Goal: Task Accomplishment & Management: Complete application form

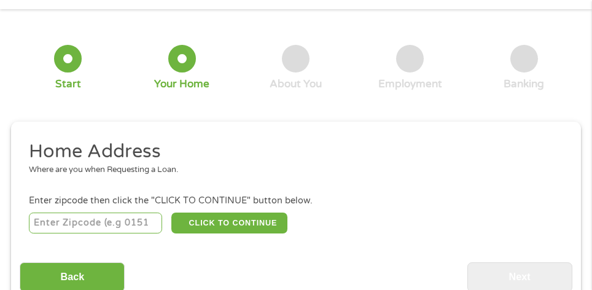
scroll to position [6, 0]
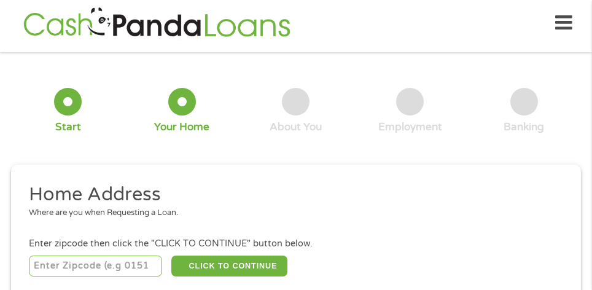
click at [98, 266] on input "number" at bounding box center [96, 266] width 134 height 21
type input "43015"
select select "[US_STATE]"
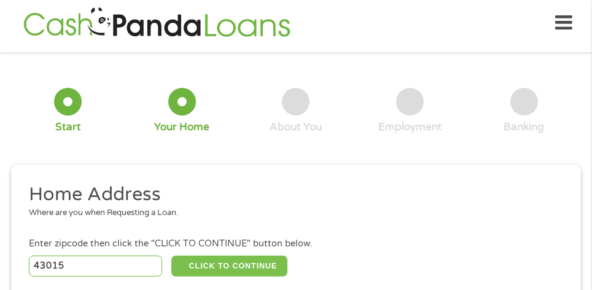
click at [251, 271] on button "CLICK TO CONTINUE" at bounding box center [229, 266] width 116 height 21
type input "43015"
type input "[US_STATE]"
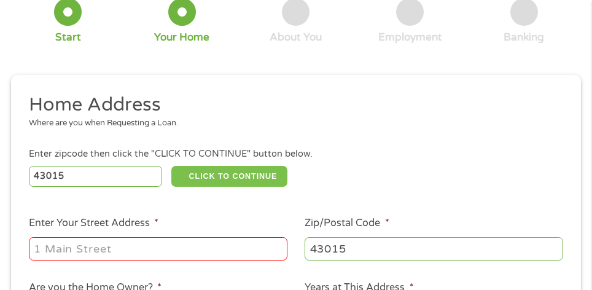
scroll to position [108, 0]
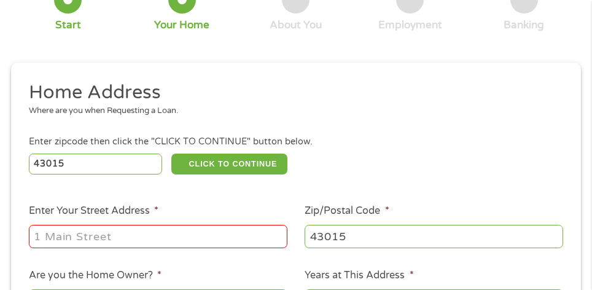
click at [112, 237] on input "Enter Your Street Address *" at bounding box center [158, 236] width 259 height 23
type input "[STREET_ADDRESS]"
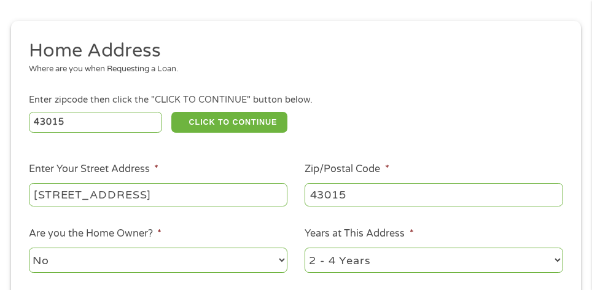
scroll to position [231, 0]
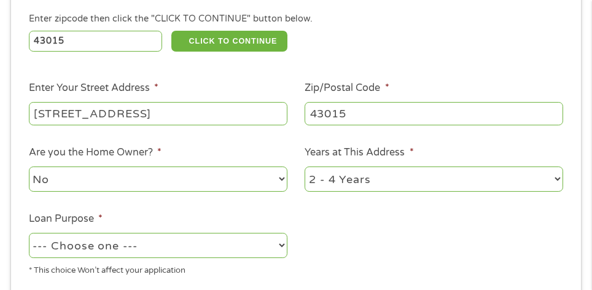
click at [165, 190] on select "No Yes" at bounding box center [158, 179] width 259 height 25
click at [29, 167] on select "No Yes" at bounding box center [158, 179] width 259 height 25
click at [346, 170] on select "1 Year or less 1 - 2 Years 2 - 4 Years Over 4 Years" at bounding box center [434, 179] width 259 height 25
click at [305, 167] on select "1 Year or less 1 - 2 Years 2 - 4 Years Over 4 Years" at bounding box center [434, 179] width 259 height 25
click at [220, 248] on select "--- Choose one --- Pay Bills Debt Consolidation Home Improvement Major Purchase…" at bounding box center [158, 245] width 259 height 25
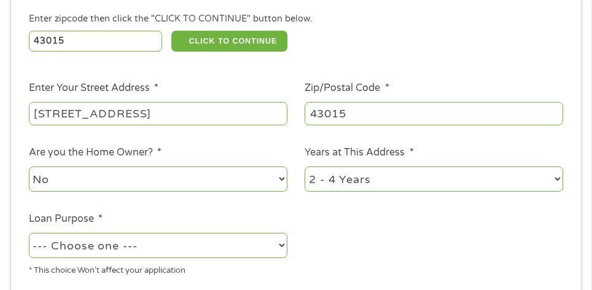
select select "majorpurchase"
click at [29, 234] on select "--- Choose one --- Pay Bills Debt Consolidation Home Improvement Major Purchase…" at bounding box center [158, 245] width 259 height 25
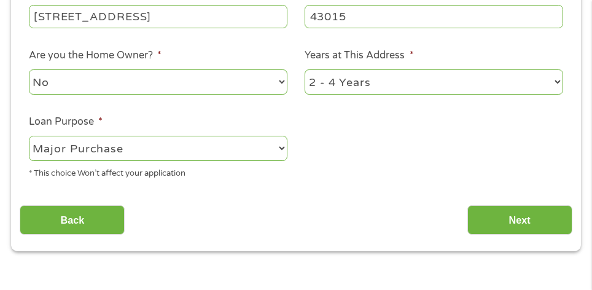
scroll to position [334, 0]
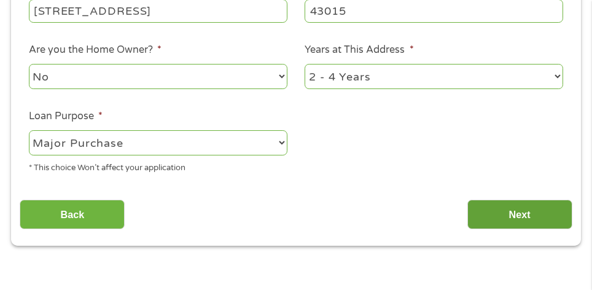
click at [535, 203] on input "Next" at bounding box center [520, 215] width 105 height 30
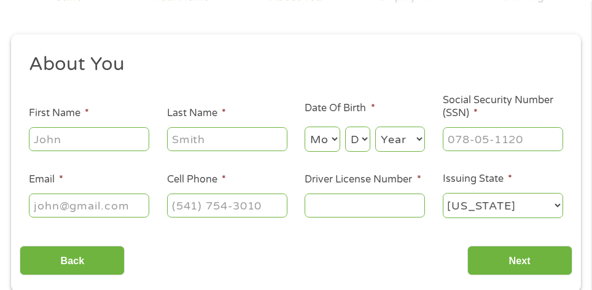
scroll to position [157, 0]
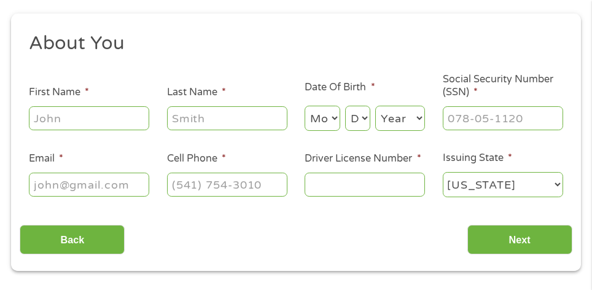
click at [112, 120] on input "First Name *" at bounding box center [89, 117] width 120 height 23
type input "[PERSON_NAME]"
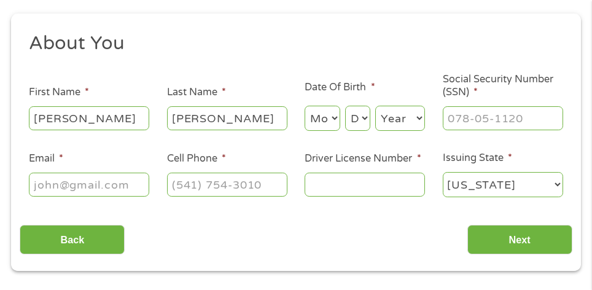
type input "[EMAIL_ADDRESS][DOMAIN_NAME]"
type input "7403348973"
select select "[US_STATE]"
type input "[PHONE_NUMBER]"
click at [321, 126] on select "Month 1 2 3 4 5 6 7 8 9 10 11 12" at bounding box center [323, 118] width 36 height 25
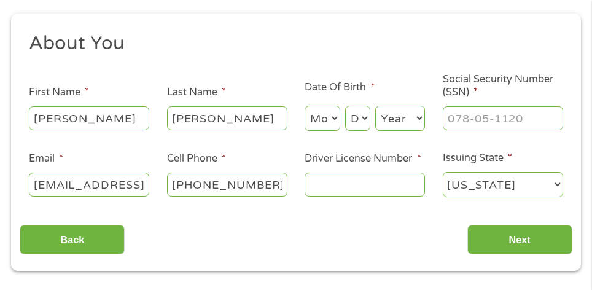
select select "4"
click at [305, 106] on select "Month 1 2 3 4 5 6 7 8 9 10 11 12" at bounding box center [323, 118] width 36 height 25
click at [361, 119] on select "Day 1 2 3 4 5 6 7 8 9 10 11 12 13 14 15 16 17 18 19 20 21 22 23 24 25 26 27 28 …" at bounding box center [357, 118] width 25 height 25
select select "20"
click at [345, 106] on select "Day 1 2 3 4 5 6 7 8 9 10 11 12 13 14 15 16 17 18 19 20 21 22 23 24 25 26 27 28 …" at bounding box center [357, 118] width 25 height 25
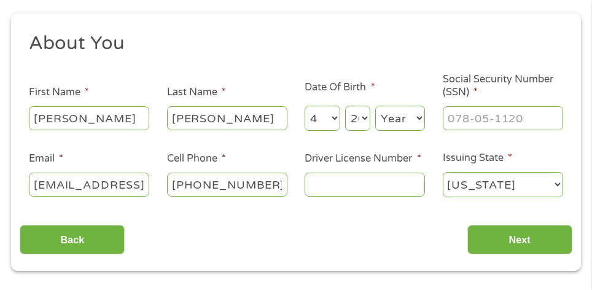
click at [394, 124] on select "Year [DATE] 2006 2005 2004 2003 2002 2001 2000 1999 1998 1997 1996 1995 1994 19…" at bounding box center [400, 118] width 50 height 25
select select "1993"
click at [375, 106] on select "Year [DATE] 2006 2005 2004 2003 2002 2001 2000 1999 1998 1997 1996 1995 1994 19…" at bounding box center [400, 118] width 50 height 25
click at [479, 125] on input "___-__-____" at bounding box center [503, 117] width 120 height 23
type input "280-96-1438"
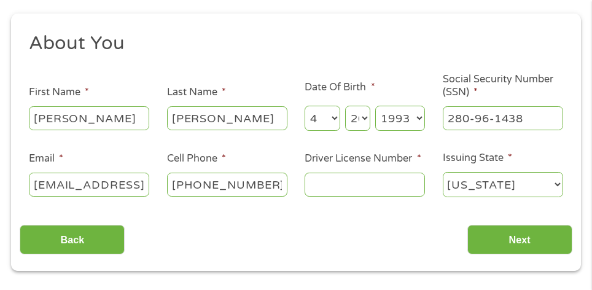
click at [358, 180] on input "Driver License Number *" at bounding box center [365, 184] width 120 height 23
click at [135, 140] on ul "About You This field is hidden when viewing the form Title * --- Choose one ---…" at bounding box center [296, 119] width 552 height 177
drag, startPoint x: 348, startPoint y: 186, endPoint x: 395, endPoint y: 189, distance: 46.8
click at [395, 189] on input "Tu557679" at bounding box center [365, 184] width 120 height 23
type input "Tu557976"
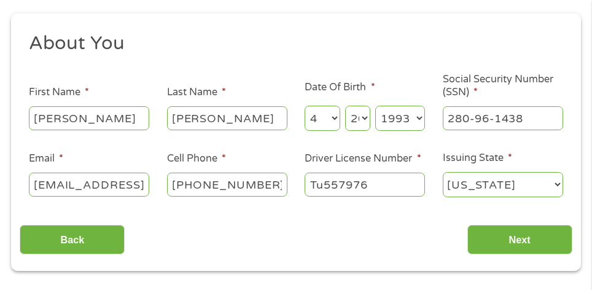
click at [471, 189] on select "[US_STATE] [US_STATE] [US_STATE] [US_STATE] [US_STATE] [US_STATE] [US_STATE] [U…" at bounding box center [503, 184] width 120 height 25
select select "[US_STATE]"
click at [443, 172] on select "[US_STATE] [US_STATE] [US_STATE] [US_STATE] [US_STATE] [US_STATE] [US_STATE] [U…" at bounding box center [503, 184] width 120 height 25
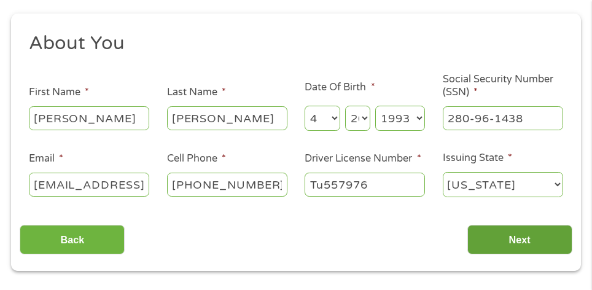
click at [536, 248] on input "Next" at bounding box center [520, 240] width 105 height 30
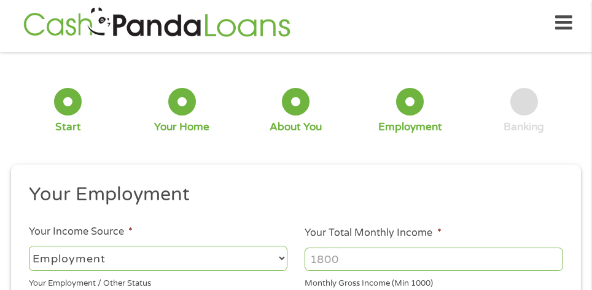
scroll to position [88, 0]
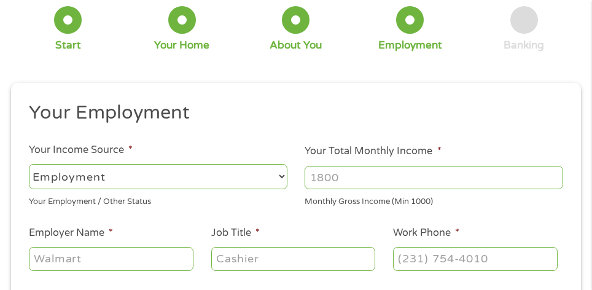
click at [355, 176] on input "Your Total Monthly Income *" at bounding box center [434, 177] width 259 height 23
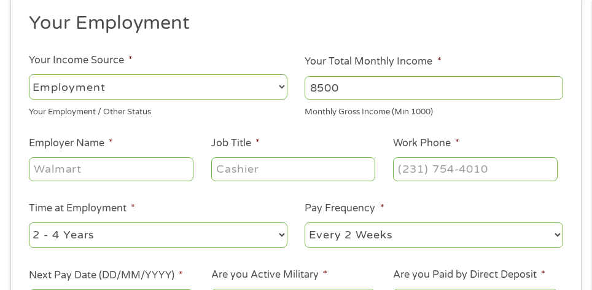
scroll to position [191, 0]
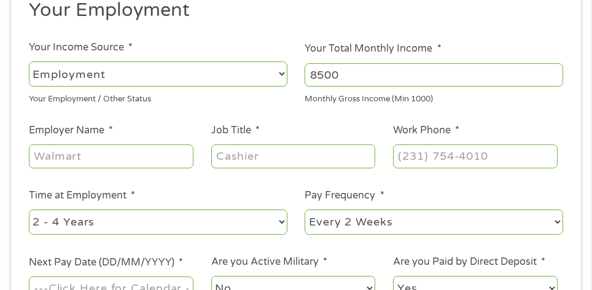
type input "8500"
click at [129, 159] on input "Employer Name *" at bounding box center [111, 155] width 165 height 23
type input "Anywhere"
type input "Answering Service"
type input "[PHONE_NUMBER]"
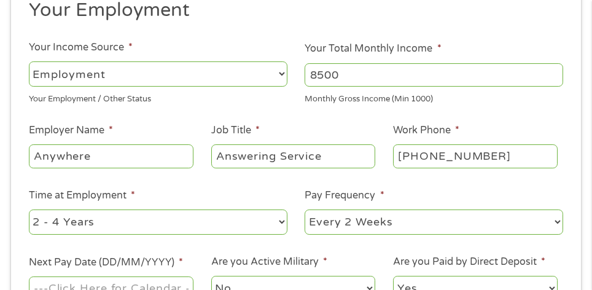
scroll to position [272, 0]
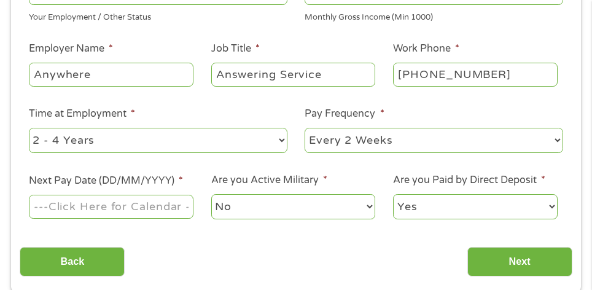
click at [149, 198] on input "Next Pay Date (DD/MM/YYYY) *" at bounding box center [111, 206] width 165 height 23
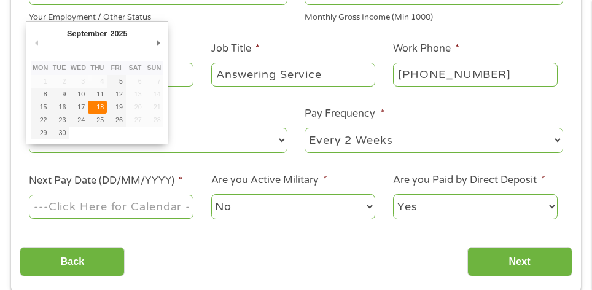
type input "[DATE]"
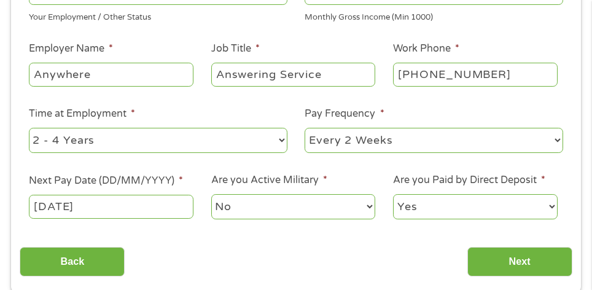
click at [244, 207] on select "No Yes" at bounding box center [293, 206] width 165 height 25
click at [241, 216] on select "No Yes" at bounding box center [293, 206] width 165 height 25
click at [441, 202] on select "Yes No" at bounding box center [475, 206] width 165 height 25
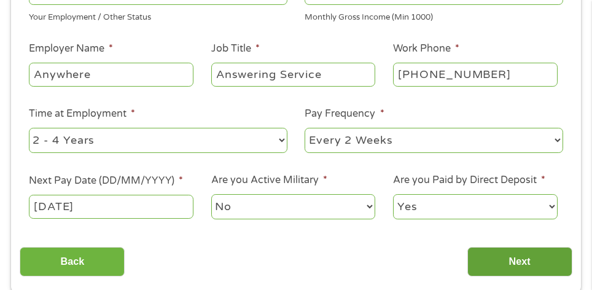
click at [533, 256] on input "Next" at bounding box center [520, 262] width 105 height 30
click at [506, 259] on input "Next" at bounding box center [520, 262] width 105 height 30
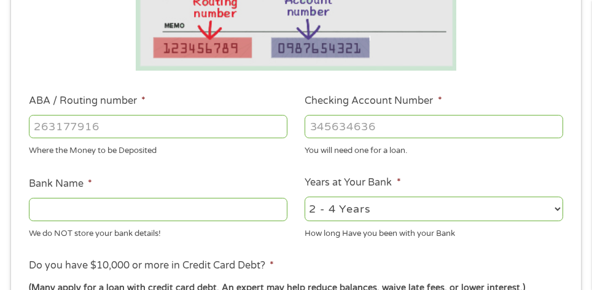
scroll to position [313, 0]
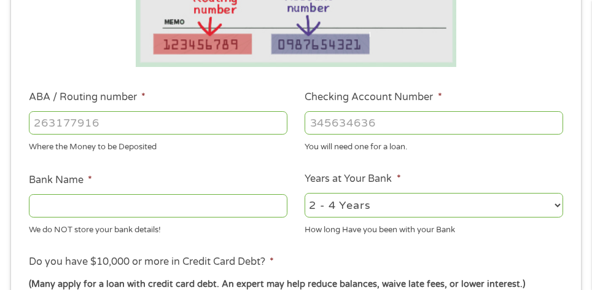
click at [117, 124] on input "ABA / Routing number *" at bounding box center [158, 122] width 259 height 23
type input "10310001195"
click at [395, 125] on input "Checking Account Number *" at bounding box center [434, 122] width 259 height 23
drag, startPoint x: 134, startPoint y: 125, endPoint x: 153, endPoint y: 125, distance: 19.1
click at [134, 125] on input "10310001195" at bounding box center [158, 122] width 259 height 23
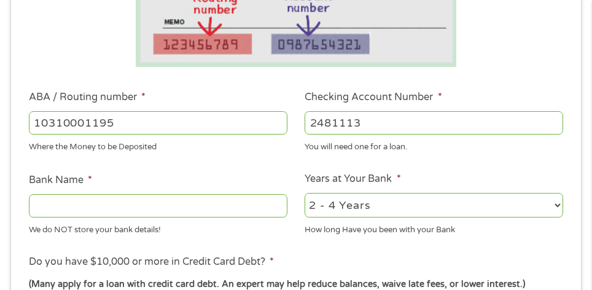
click at [425, 122] on input "2481113" at bounding box center [434, 122] width 259 height 23
type input "248111301474"
click at [74, 208] on input "Bank Name *" at bounding box center [158, 205] width 259 height 23
click at [43, 208] on input "Bank Name *" at bounding box center [158, 205] width 259 height 23
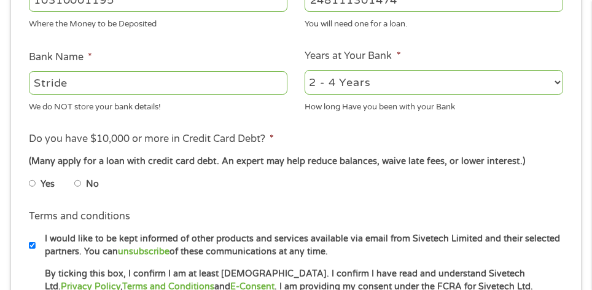
type input "Stride"
click at [87, 181] on label "No" at bounding box center [92, 185] width 13 height 14
click at [82, 181] on input "No" at bounding box center [77, 184] width 7 height 20
radio input "true"
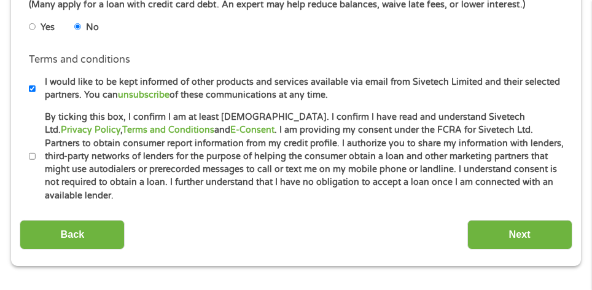
scroll to position [600, 0]
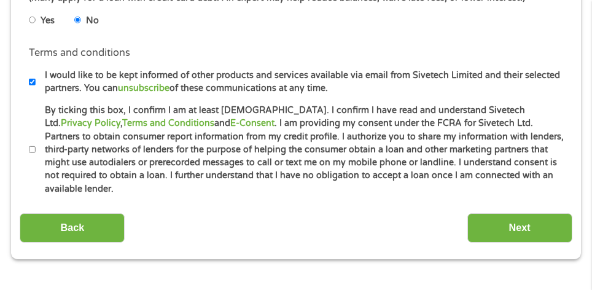
click at [29, 140] on input "By ticking this box, I confirm I am at least [DEMOGRAPHIC_DATA]. I confirm I ha…" at bounding box center [32, 150] width 7 height 20
checkbox input "true"
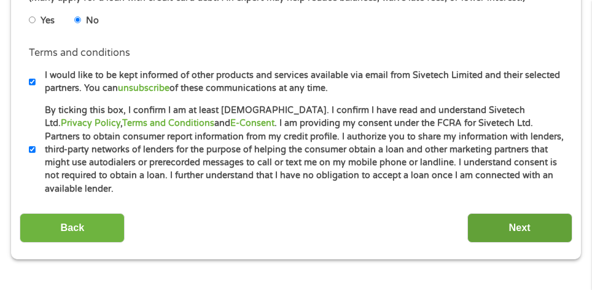
click at [538, 213] on input "Next" at bounding box center [520, 228] width 105 height 30
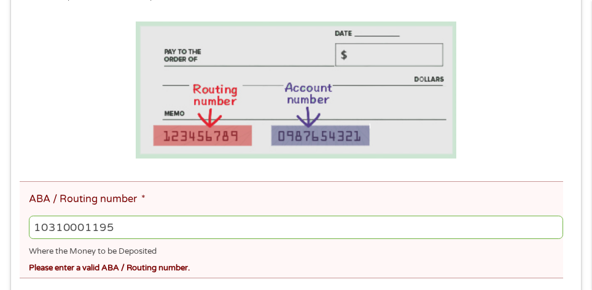
scroll to position [272, 0]
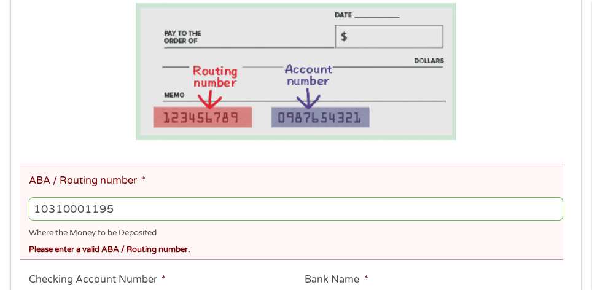
scroll to position [293, 0]
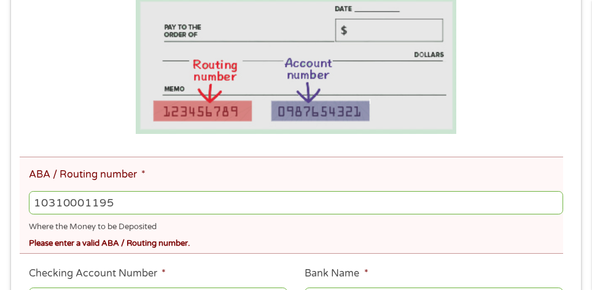
drag, startPoint x: 37, startPoint y: 200, endPoint x: 124, endPoint y: 205, distance: 87.4
click at [124, 205] on input "10310001195" at bounding box center [296, 202] width 535 height 23
click at [194, 203] on input "10310001195" at bounding box center [296, 202] width 535 height 23
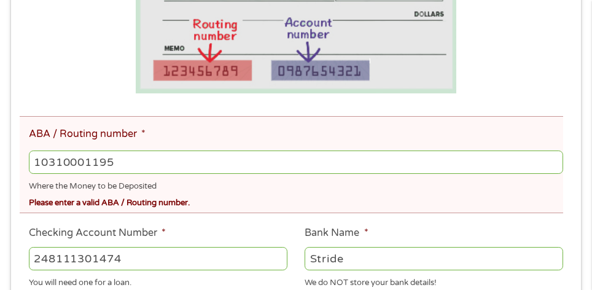
scroll to position [334, 0]
click at [32, 230] on label "Checking Account Number *" at bounding box center [97, 232] width 137 height 13
click at [32, 246] on input "248111301474" at bounding box center [158, 257] width 259 height 23
click at [18, 93] on div "This field is hidden when viewing the form gclid EAIaIQobChMIqOH_sN-_jwMVKZHuAR…" at bounding box center [296, 282] width 570 height 798
drag, startPoint x: 200, startPoint y: 154, endPoint x: -92, endPoint y: 154, distance: 291.9
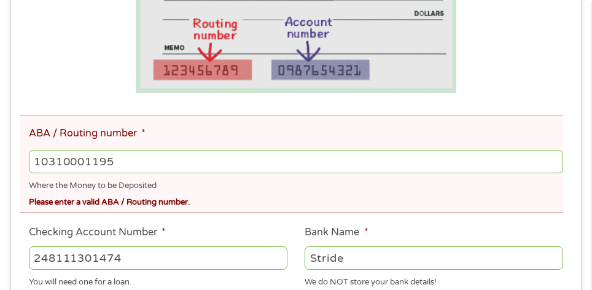
type input "103100195"
type input "CENTRAL NATIONAL BANK TRUST"
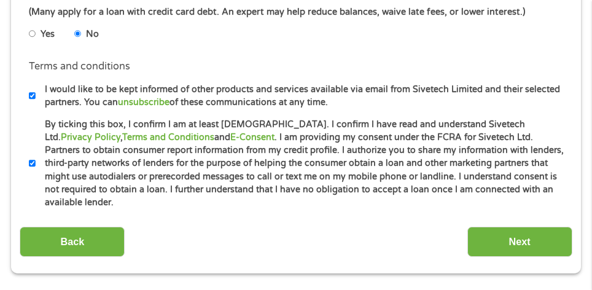
scroll to position [744, 0]
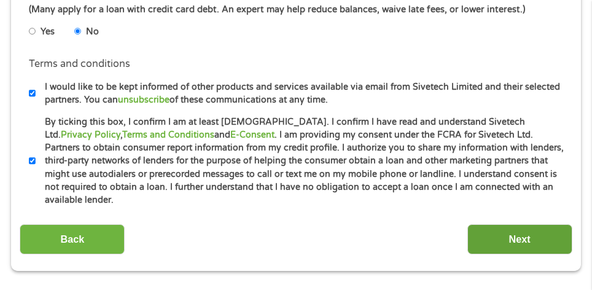
type input "103100195"
click at [552, 224] on input "Next" at bounding box center [520, 239] width 105 height 30
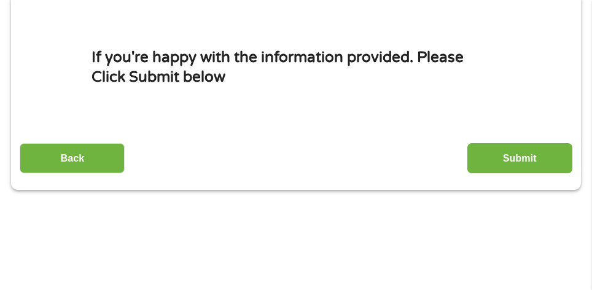
scroll to position [6, 0]
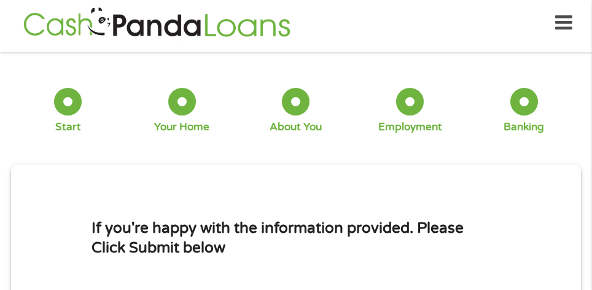
click at [16, 135] on div "1 Start 2 Your Home 3 About You 4 Employment 5 Banking 6" at bounding box center [296, 110] width 570 height 99
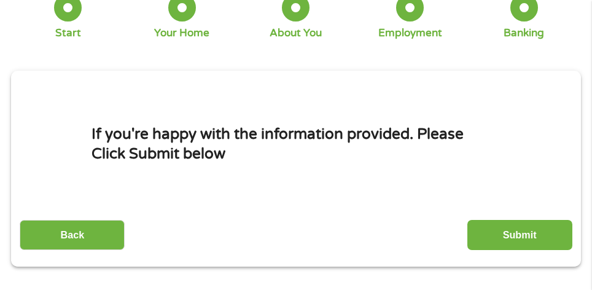
scroll to position [129, 0]
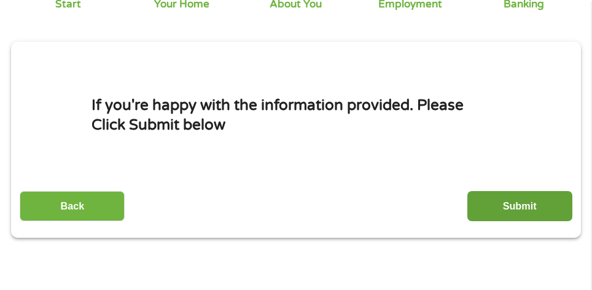
click at [524, 205] on input "Submit" at bounding box center [520, 206] width 105 height 30
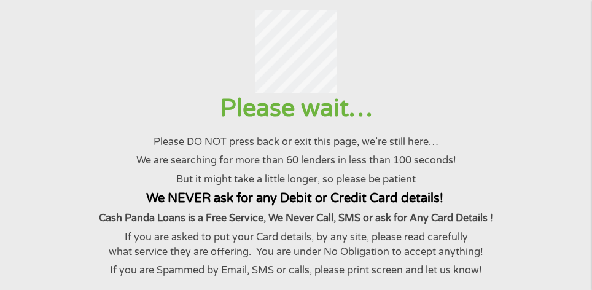
scroll to position [0, 0]
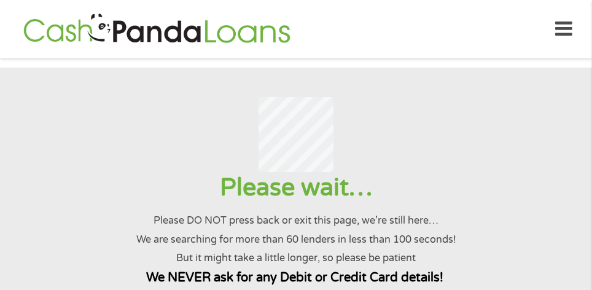
click at [20, 135] on div at bounding box center [296, 134] width 562 height 74
